Goal: Transaction & Acquisition: Purchase product/service

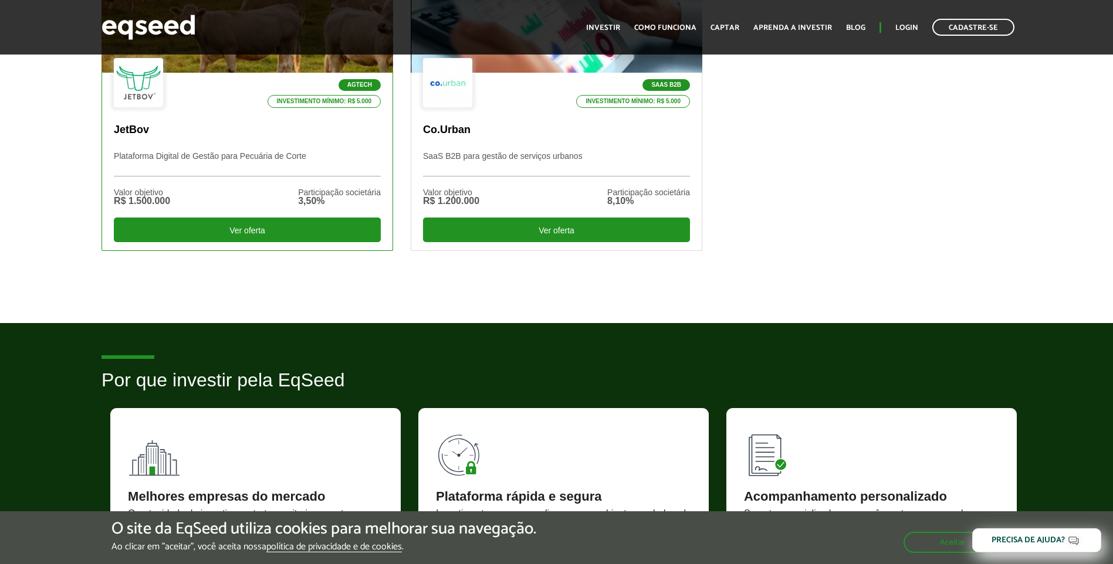
scroll to position [235, 0]
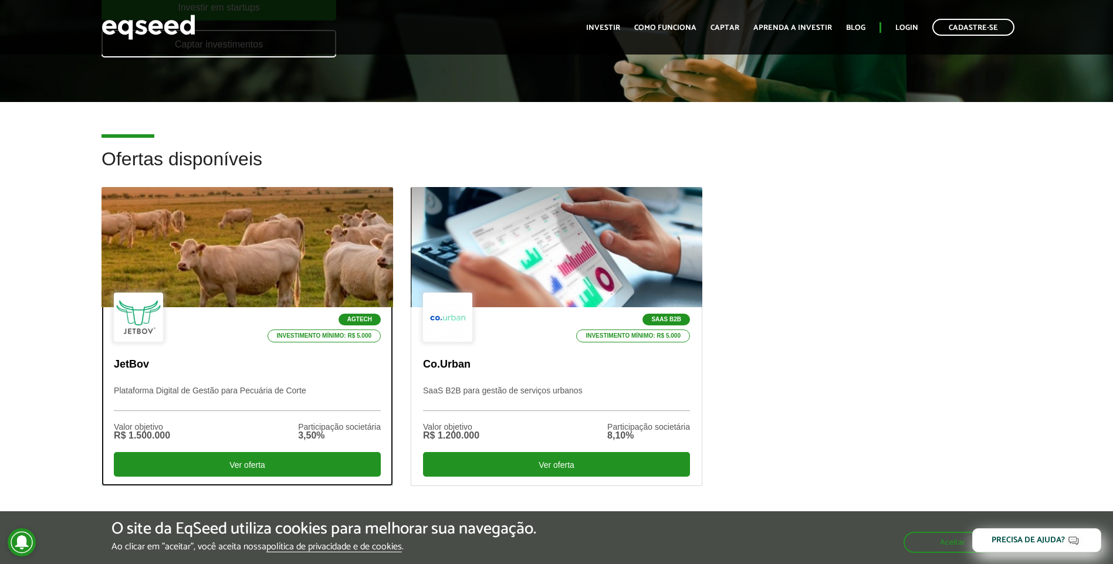
click at [283, 426] on div "Valor objetivo R$ 1.500.000 Participação societária 3,50%" at bounding box center [247, 431] width 267 height 41
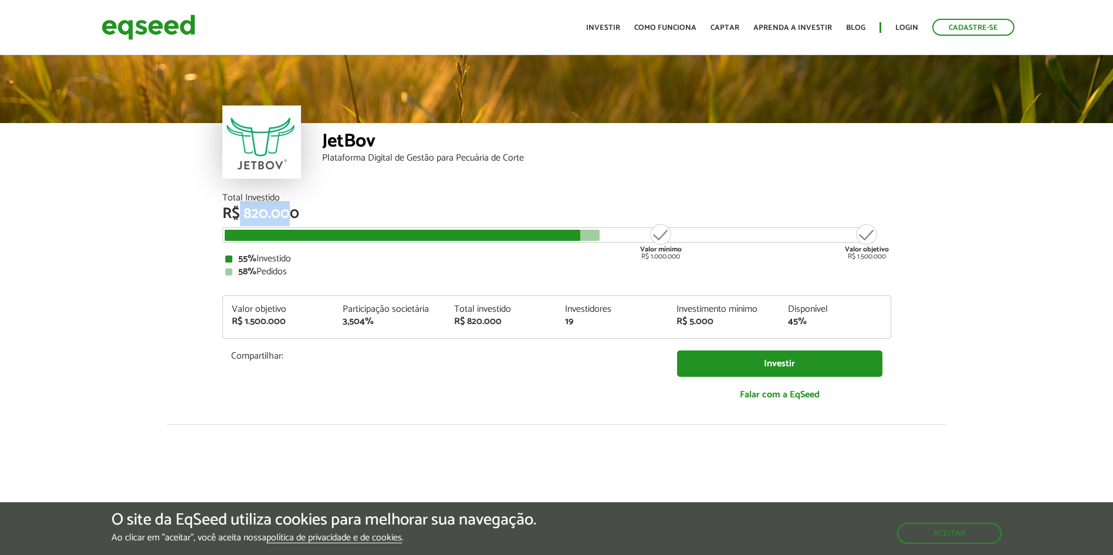
drag, startPoint x: 248, startPoint y: 215, endPoint x: 291, endPoint y: 212, distance: 43.0
click at [291, 212] on div "R$ 820.000" at bounding box center [556, 213] width 669 height 15
drag, startPoint x: 291, startPoint y: 212, endPoint x: 238, endPoint y: 262, distance: 73.0
click at [238, 262] on div "55% Investido" at bounding box center [556, 259] width 663 height 9
click at [966, 538] on button "Aceitar" at bounding box center [950, 533] width 102 height 19
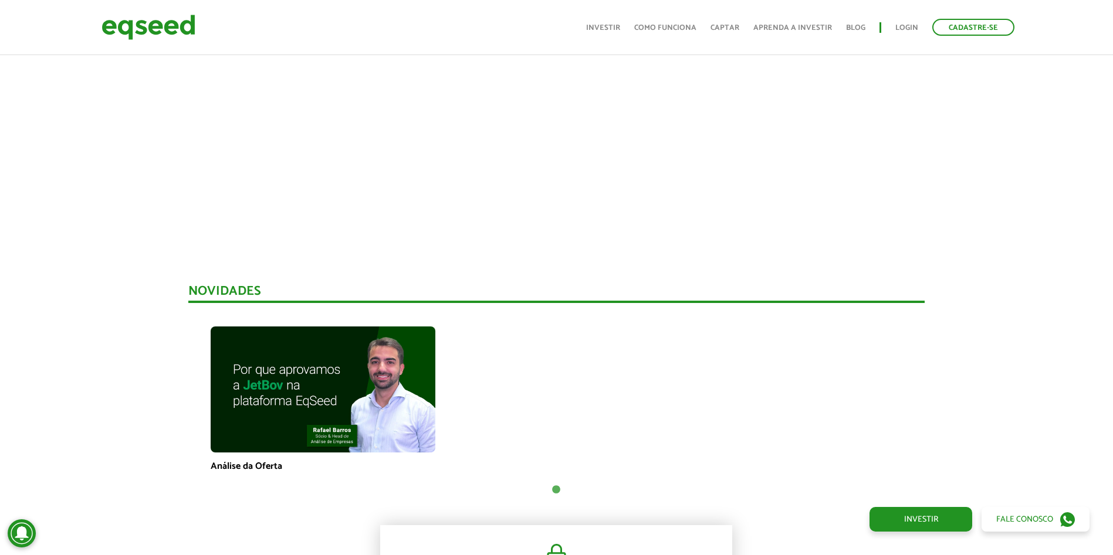
scroll to position [1443, 0]
